Goal: Complete application form: Complete application form

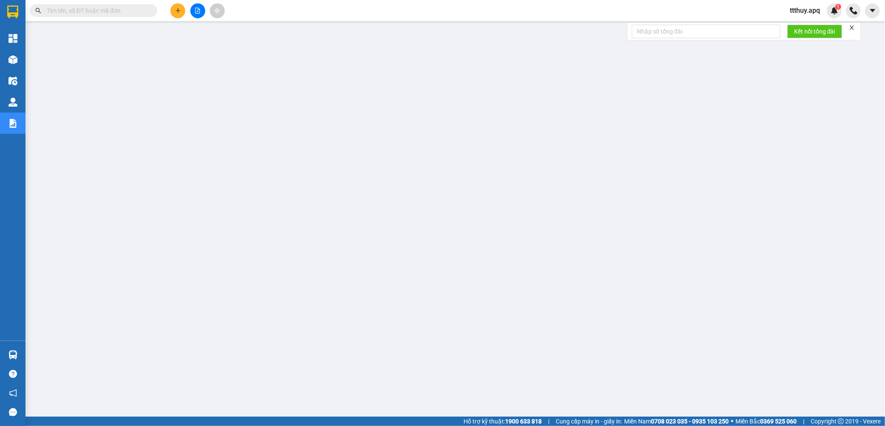
click at [119, 10] on input "text" at bounding box center [97, 10] width 100 height 9
click at [121, 13] on input "text" at bounding box center [97, 10] width 100 height 9
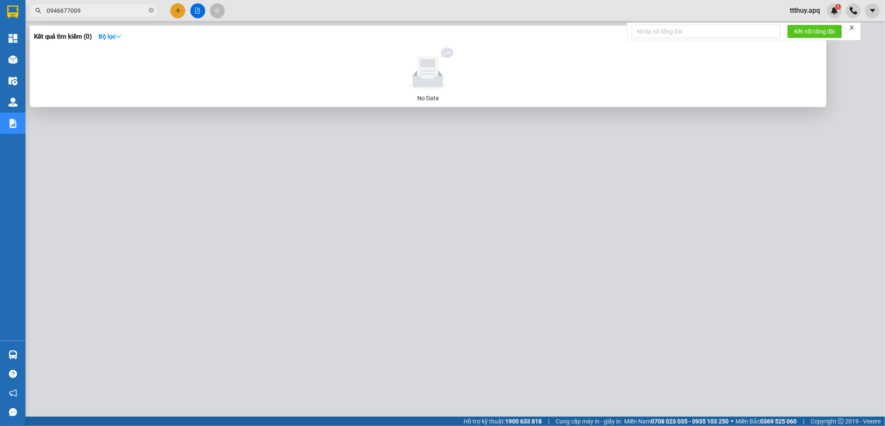
type input "0946677009"
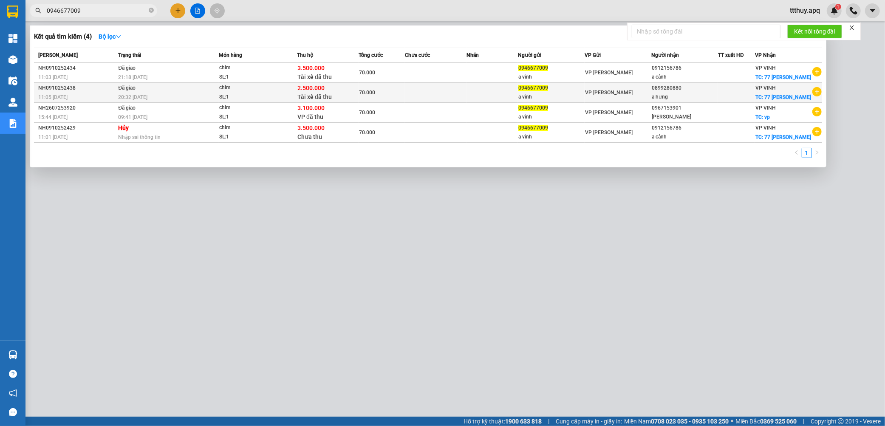
click at [309, 86] on span "2.500.000" at bounding box center [311, 88] width 27 height 7
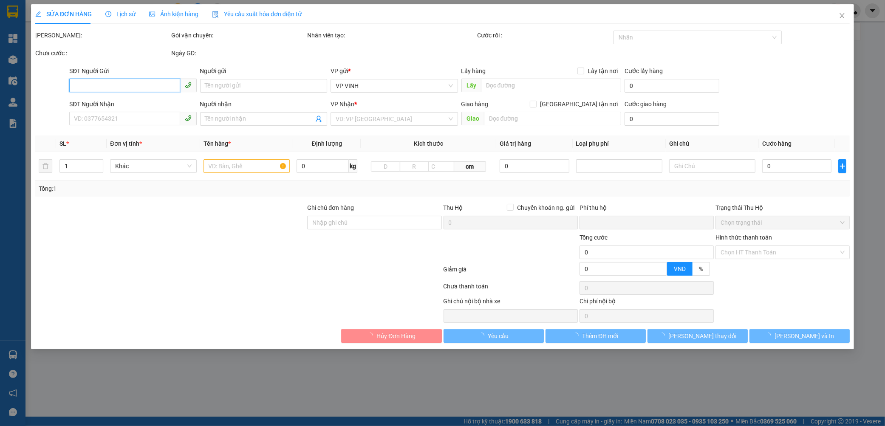
type input "0946677009"
type input "a vinh"
type input "0899280880"
type input "a hưng"
checkbox input "true"
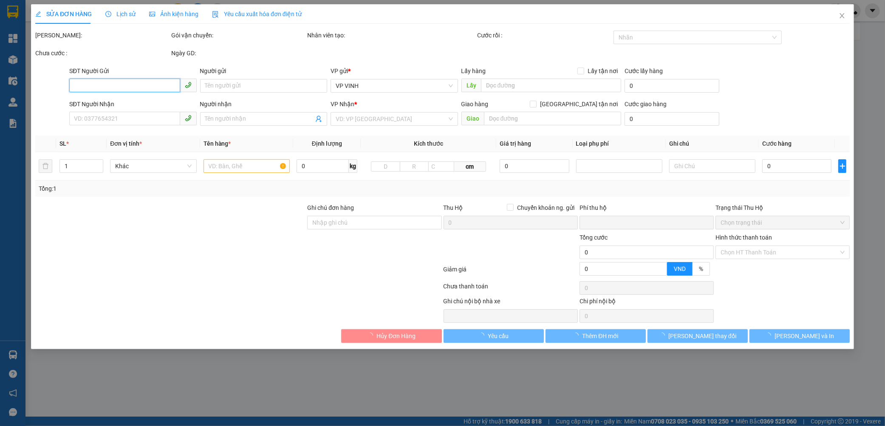
type input "77 [PERSON_NAME]"
checkbox input "true"
type input "2.500.000"
type input "15.000"
type input "70.000"
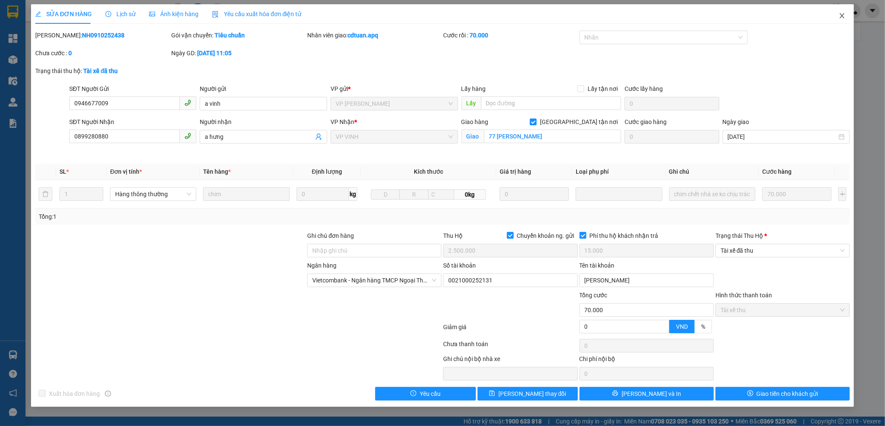
click at [839, 16] on icon "close" at bounding box center [842, 15] width 7 height 7
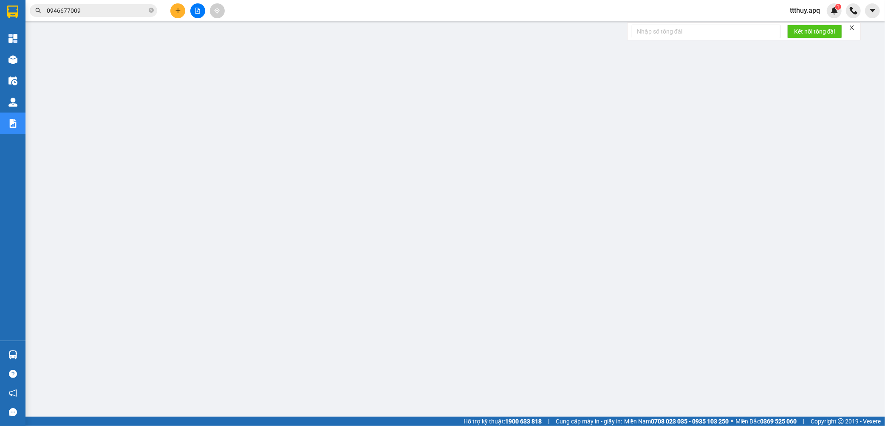
click at [99, 6] on input "0946677009" at bounding box center [97, 10] width 100 height 9
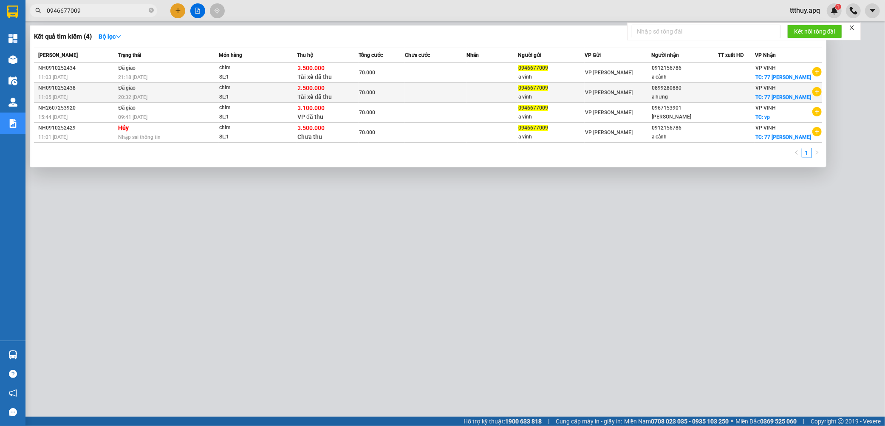
click at [257, 93] on div "SL: 1" at bounding box center [251, 97] width 64 height 9
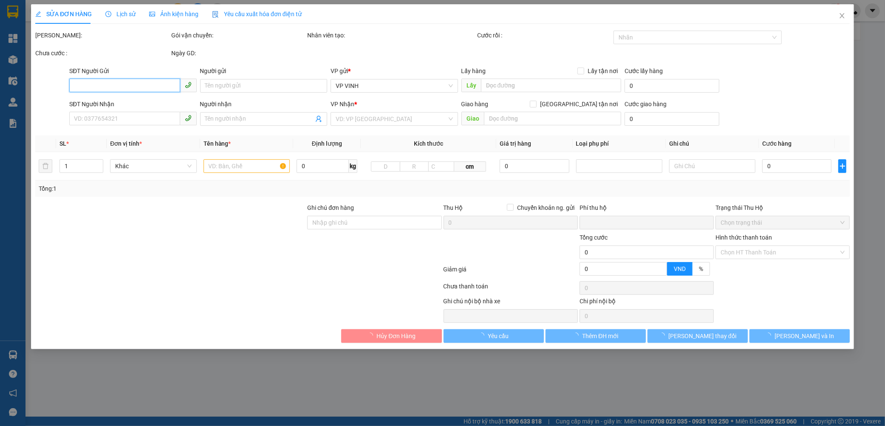
type input "0946677009"
type input "a vinh"
type input "0899280880"
type input "a hưng"
checkbox input "true"
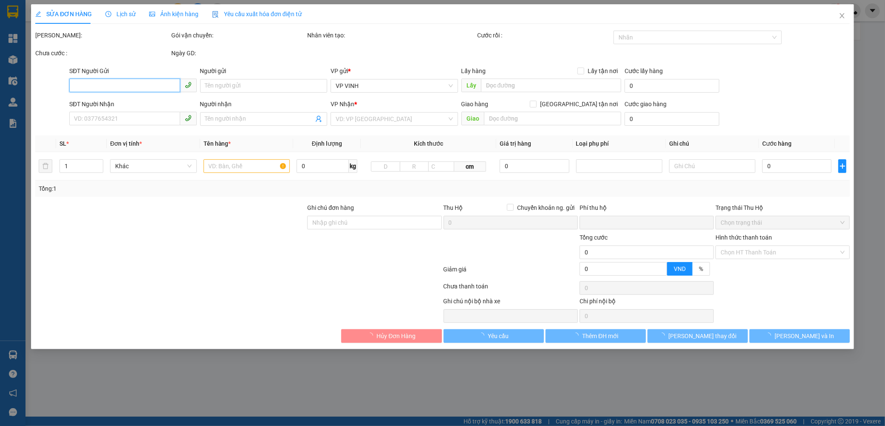
type input "77 [PERSON_NAME]"
checkbox input "true"
type input "2.500.000"
type input "15.000"
type input "70.000"
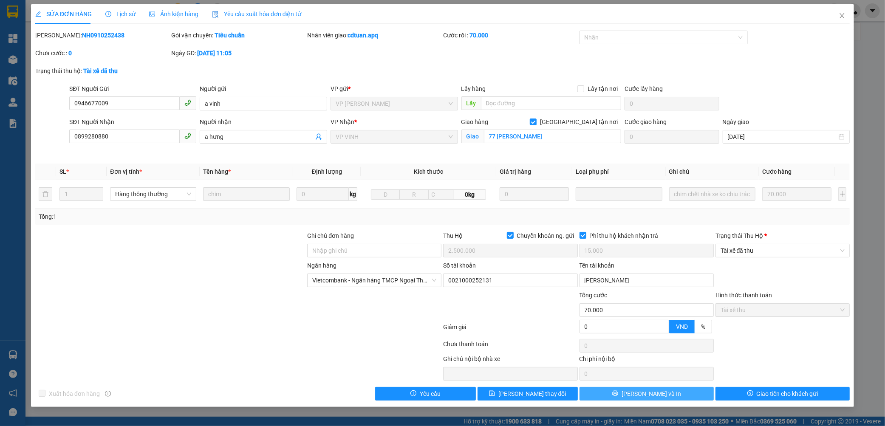
click at [680, 396] on button "[PERSON_NAME] và In" at bounding box center [647, 394] width 134 height 14
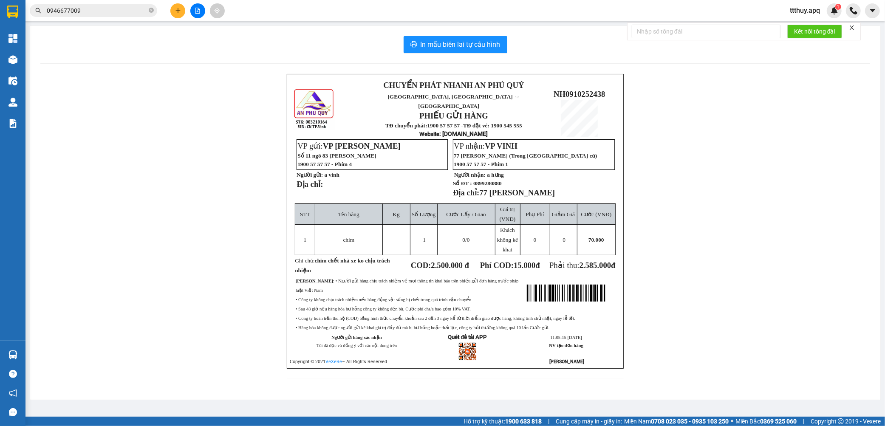
click at [104, 18] on div "Kết quả tìm kiếm ( 4 ) Bộ lọc Mã ĐH Trạng thái Món hàng Thu hộ Tổng cước Chưa c…" at bounding box center [442, 10] width 885 height 21
click at [104, 11] on input "0946677009" at bounding box center [97, 10] width 100 height 9
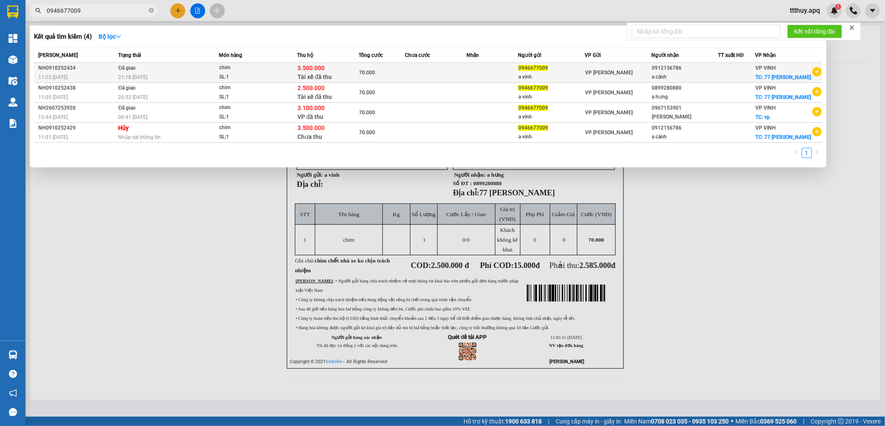
click at [163, 74] on div "21:18 [DATE]" at bounding box center [168, 77] width 100 height 9
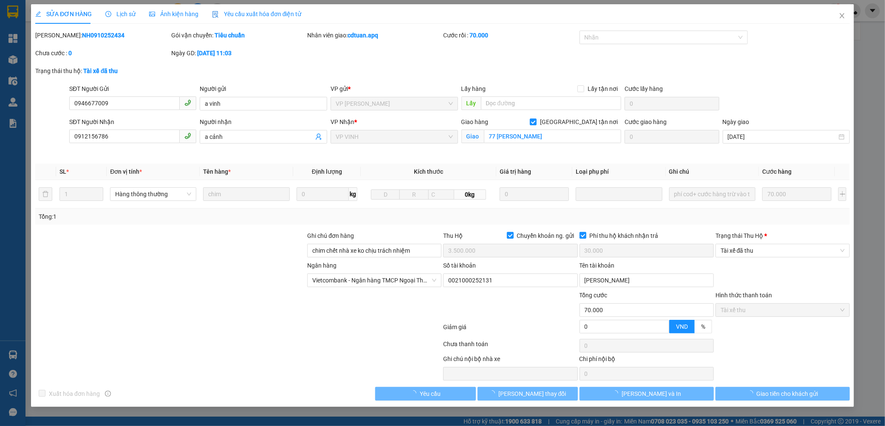
type input "0946677009"
type input "a vinh"
type input "0912156786"
type input "a cảnh"
checkbox input "true"
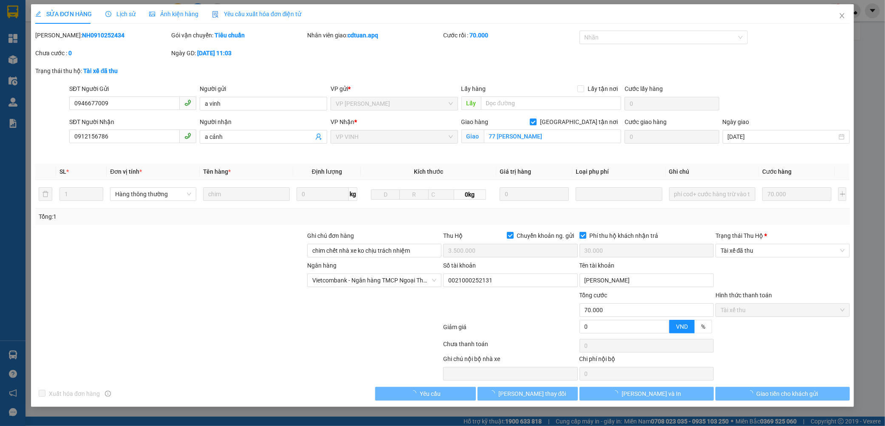
type input "77 [PERSON_NAME]"
type input "chim chết nhà xe ko chịu trách nhiệm"
checkbox input "true"
type input "3.500.000"
type input "30.000"
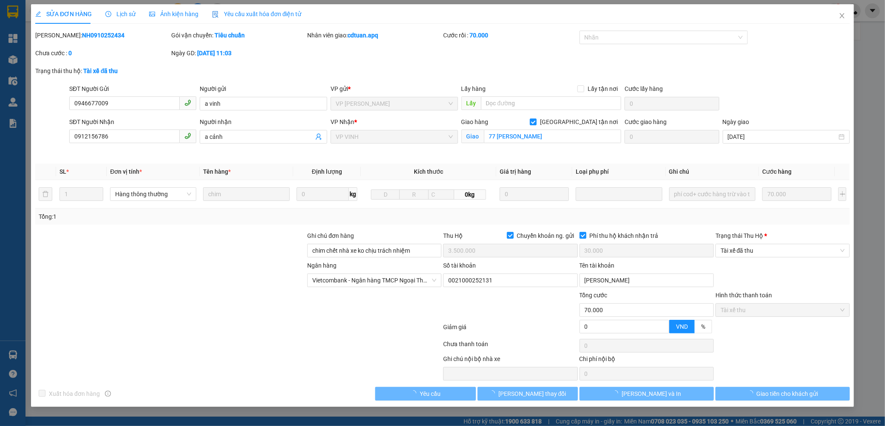
type input "70.000"
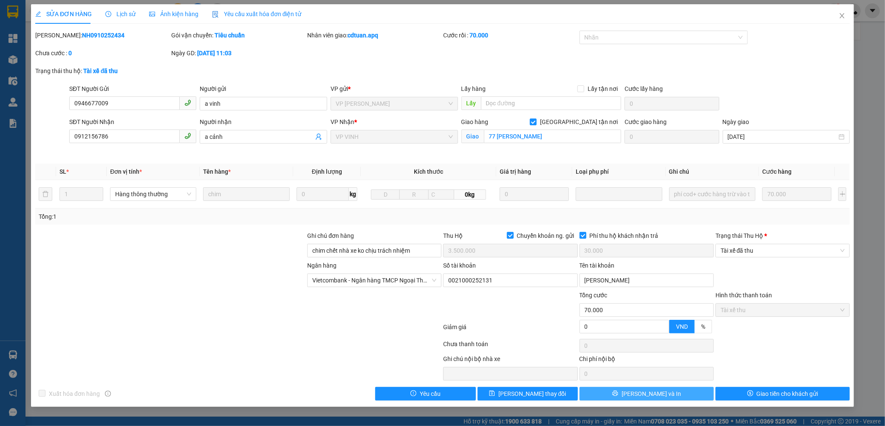
click at [691, 396] on button "[PERSON_NAME] và In" at bounding box center [647, 394] width 134 height 14
